Goal: Transaction & Acquisition: Purchase product/service

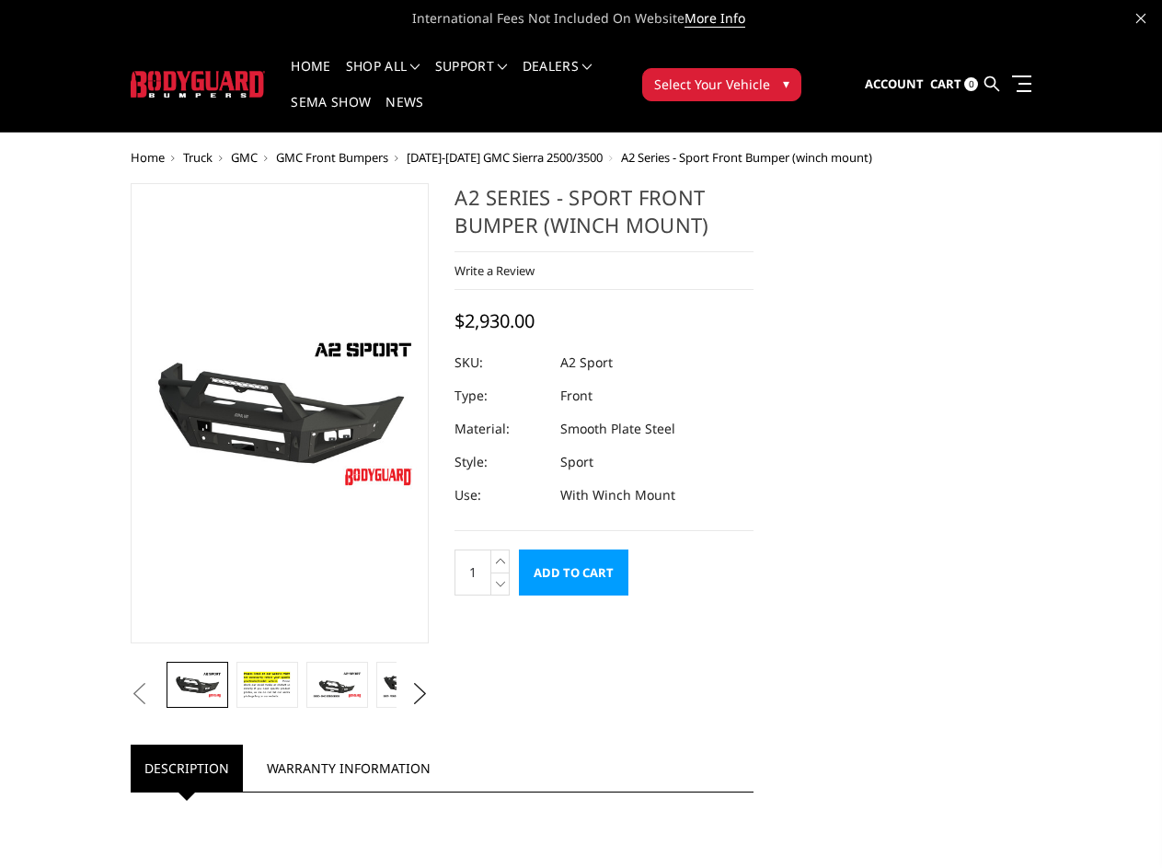
click at [581, 445] on dd "Sport" at bounding box center [576, 461] width 33 height 33
click at [496, 66] on li "Support FAQ Install Instructions Shipping Warranty Terms & Conditions Cancellat…" at bounding box center [471, 78] width 87 height 36
click at [495, 77] on li "Support FAQ Install Instructions Shipping Warranty Terms & Conditions Cancellat…" at bounding box center [471, 78] width 87 height 36
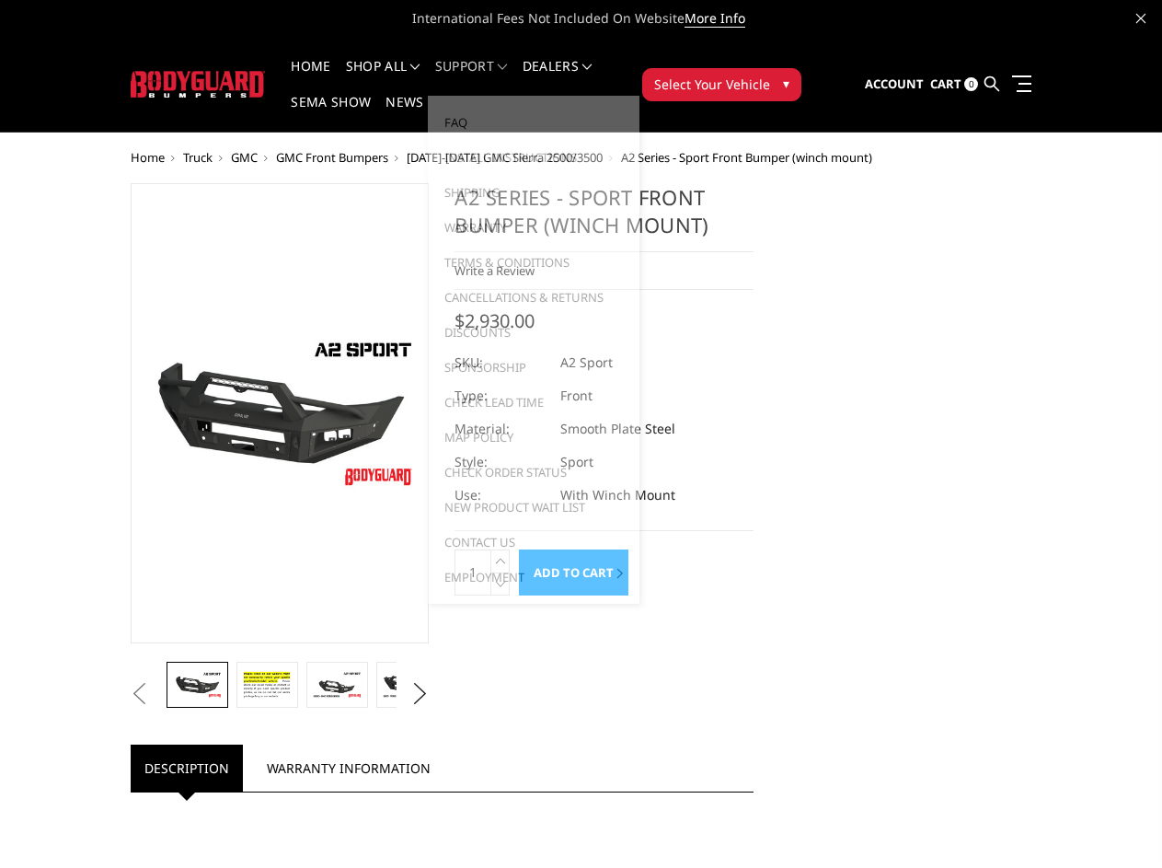
click at [770, 75] on span "Select Your Vehicle" at bounding box center [712, 84] width 116 height 19
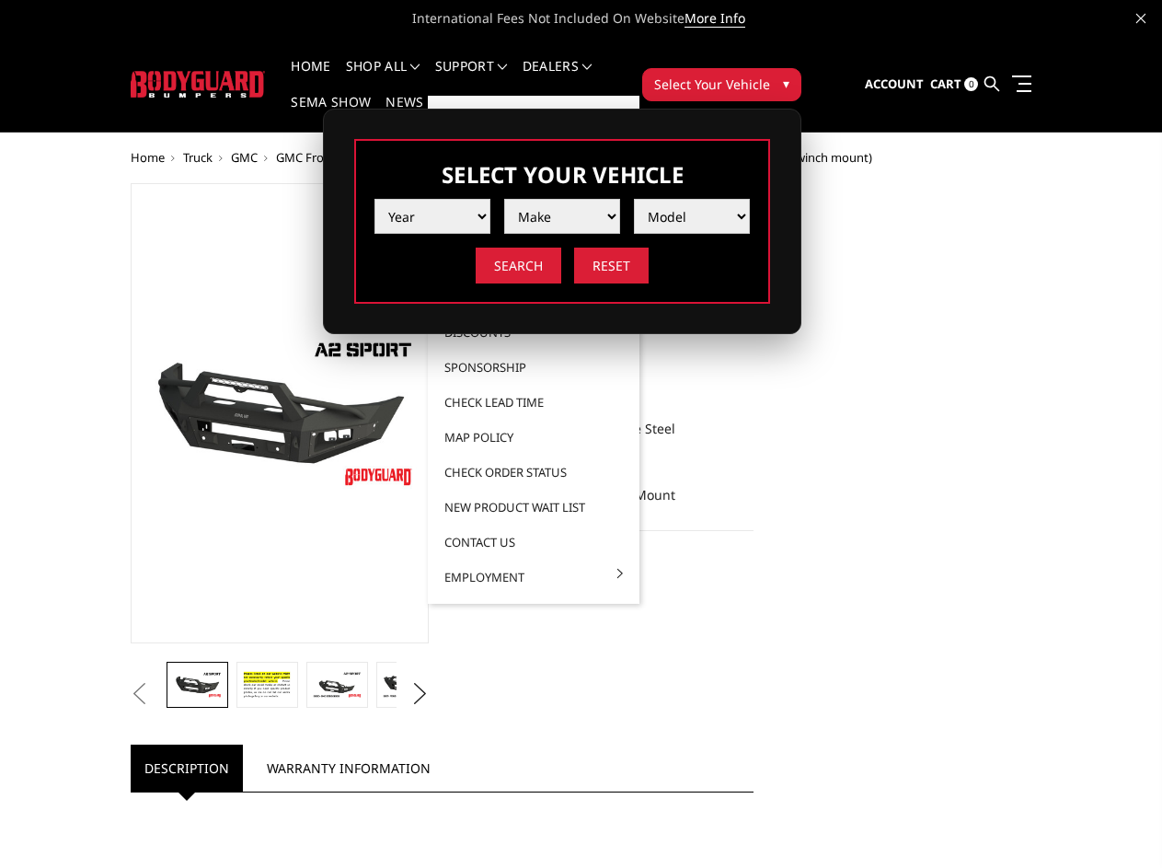
click at [770, 75] on span "Select Your Vehicle" at bounding box center [712, 84] width 116 height 19
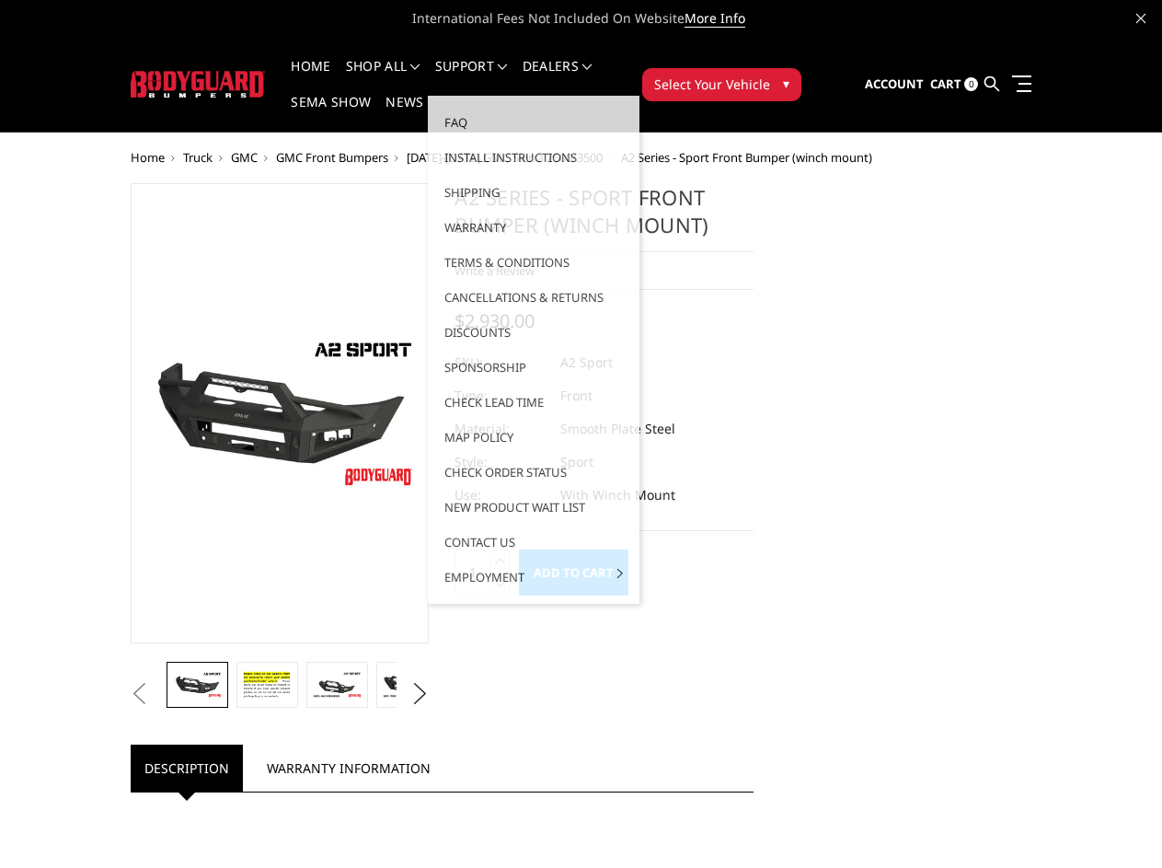
click at [126, 708] on button "Previous" at bounding box center [140, 694] width 28 height 28
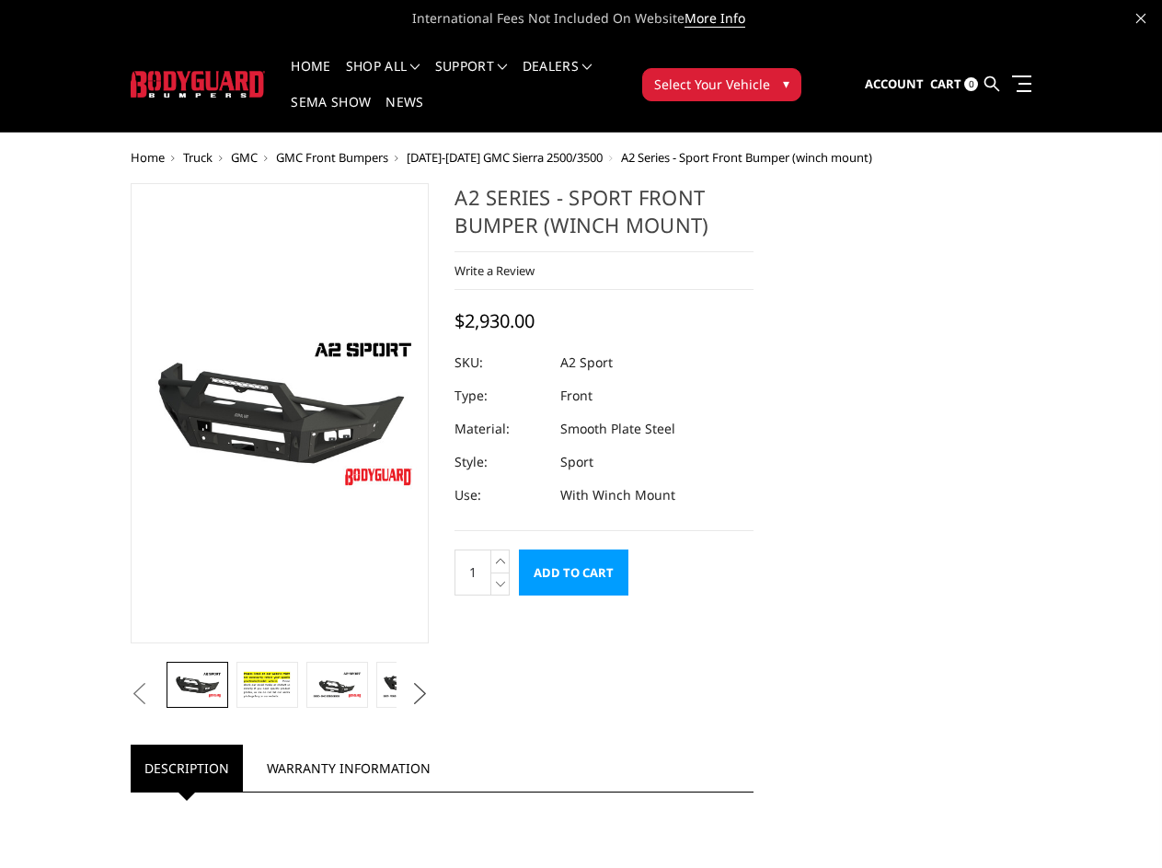
click at [413, 708] on button "Next" at bounding box center [420, 694] width 28 height 28
click at [503, 549] on icon at bounding box center [500, 560] width 18 height 23
click at [503, 572] on icon at bounding box center [500, 583] width 18 height 23
